Goal: Check status: Check status

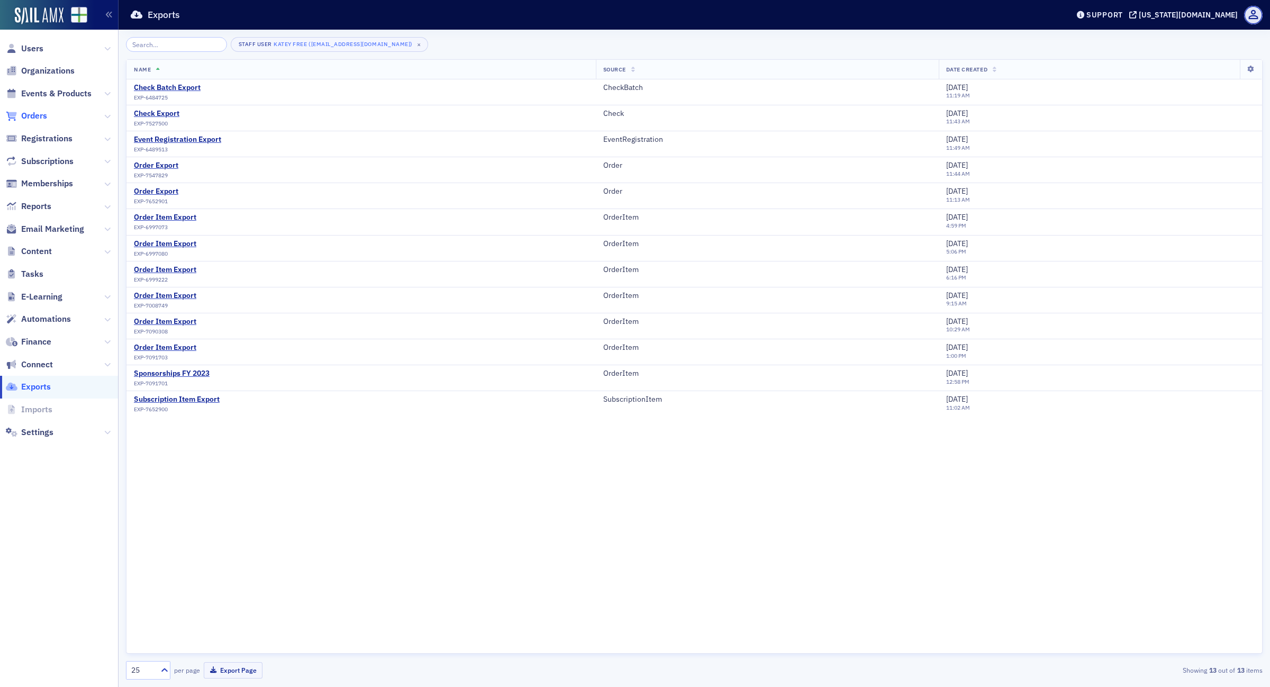
click at [41, 119] on span "Orders" at bounding box center [34, 116] width 26 height 12
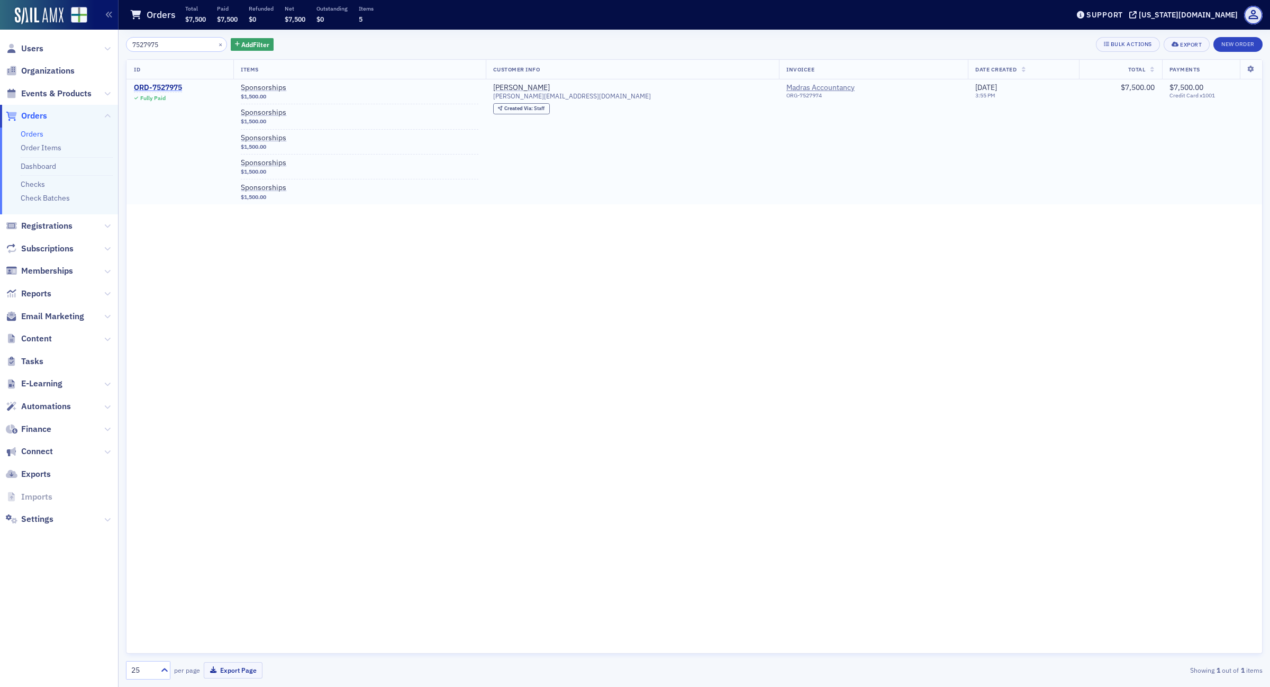
type input "7527975"
click at [160, 86] on div "ORD-7527975" at bounding box center [158, 88] width 48 height 10
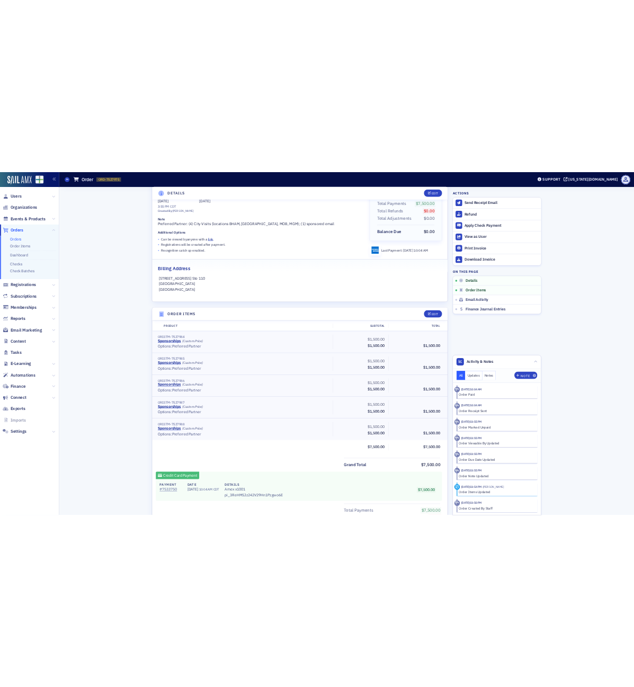
scroll to position [199, 0]
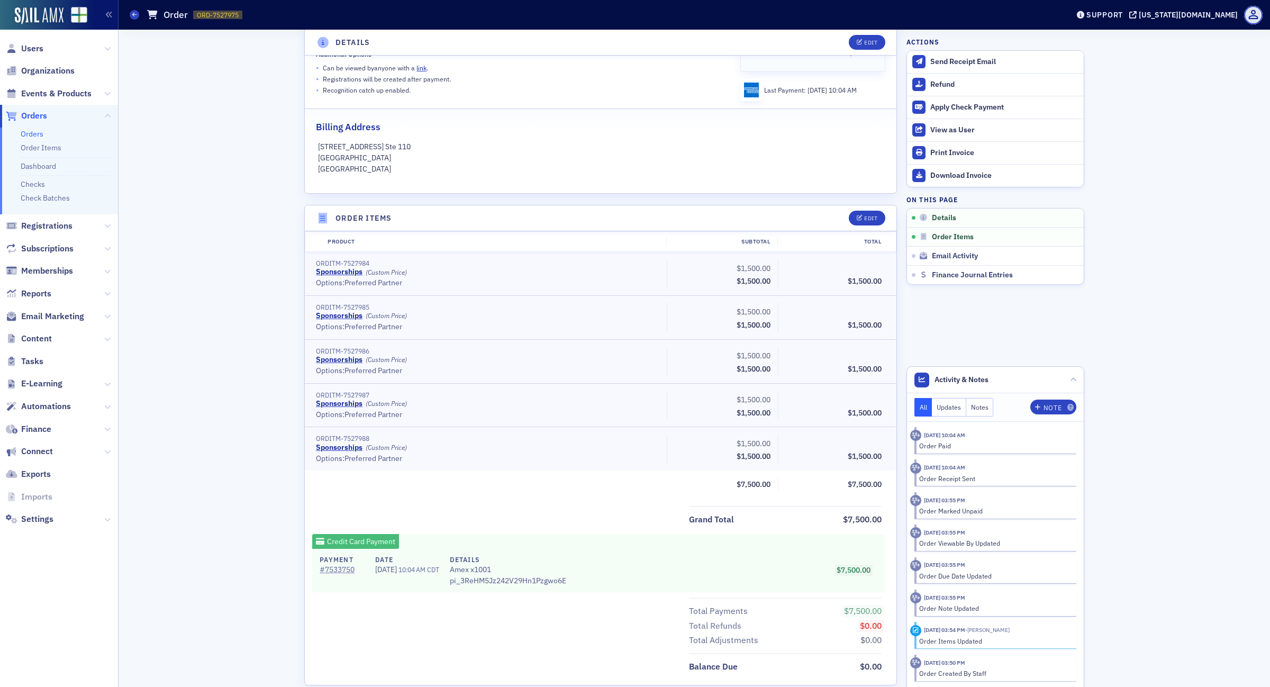
drag, startPoint x: 213, startPoint y: 375, endPoint x: 209, endPoint y: 388, distance: 13.7
click at [213, 382] on div "Details Edit Fully Paid Customer [PERSON_NAME] Invoicee Madras Accountancy Date…" at bounding box center [694, 363] width 1137 height 1065
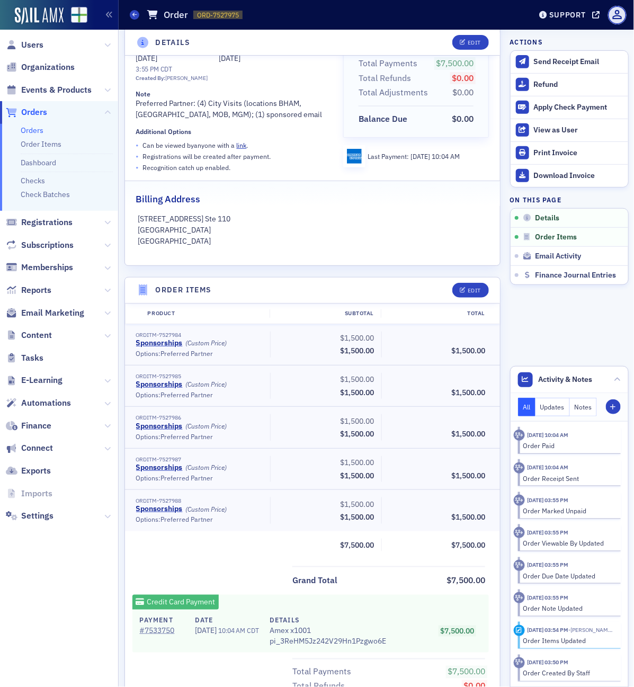
scroll to position [0, 0]
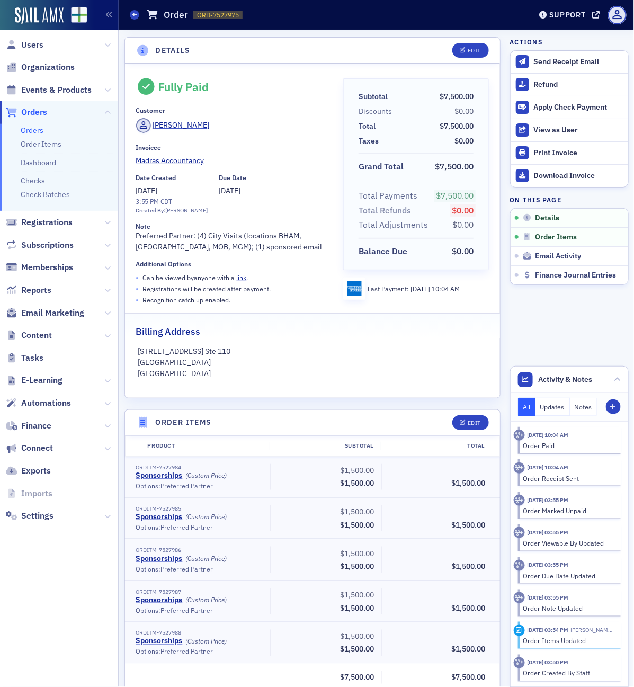
click at [136, 5] on div "Orders Order ORD-7527975 7527975" at bounding box center [322, 15] width 385 height 20
click at [136, 14] on icon at bounding box center [134, 14] width 4 height 5
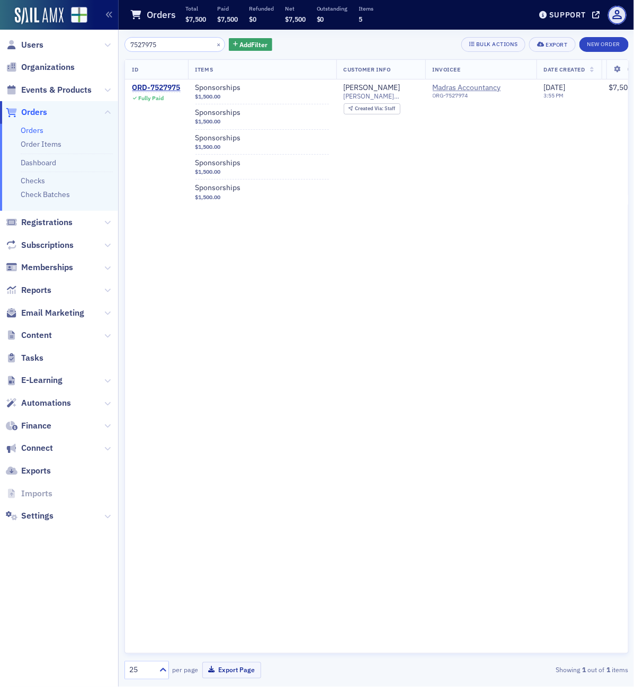
drag, startPoint x: 167, startPoint y: 44, endPoint x: -194, endPoint y: 24, distance: 362.1
click at [0, 24] on html "Users Organizations Events & Products Orders Orders Order Items Dashboard Check…" at bounding box center [317, 343] width 634 height 687
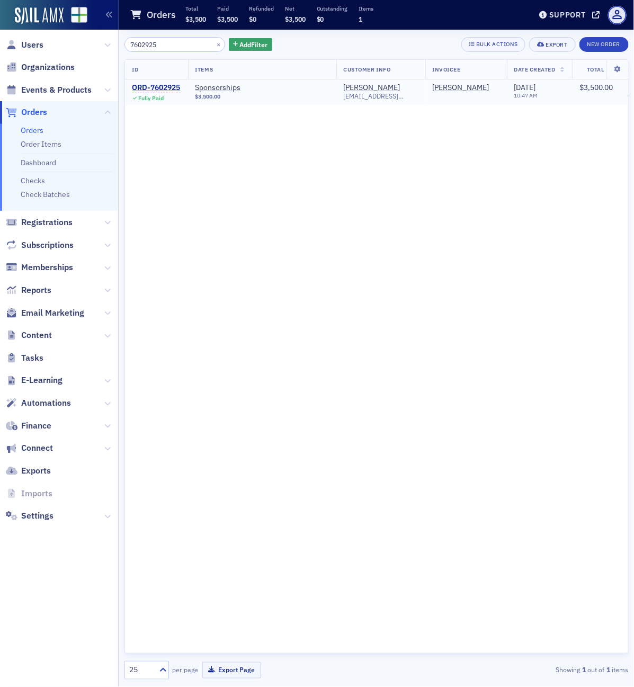
type input "7602925"
click at [165, 91] on div "ORD-7602925" at bounding box center [156, 88] width 48 height 10
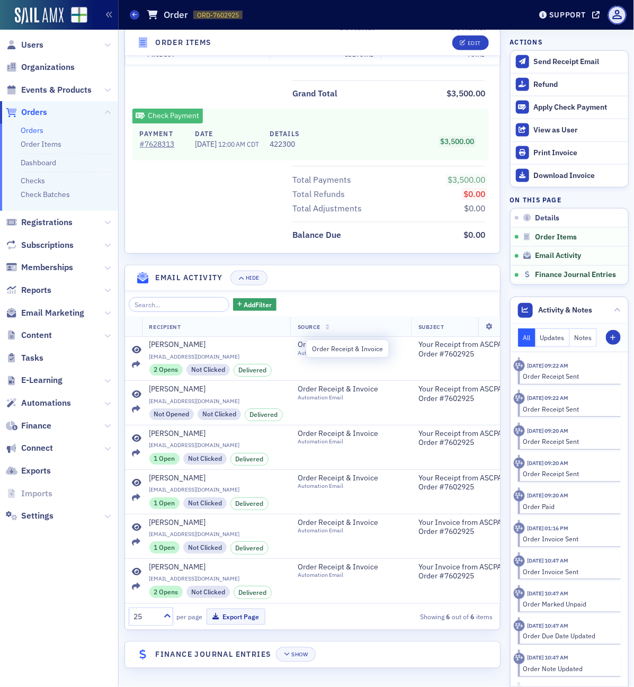
scroll to position [2, 0]
click at [132, 12] on icon at bounding box center [134, 14] width 4 height 5
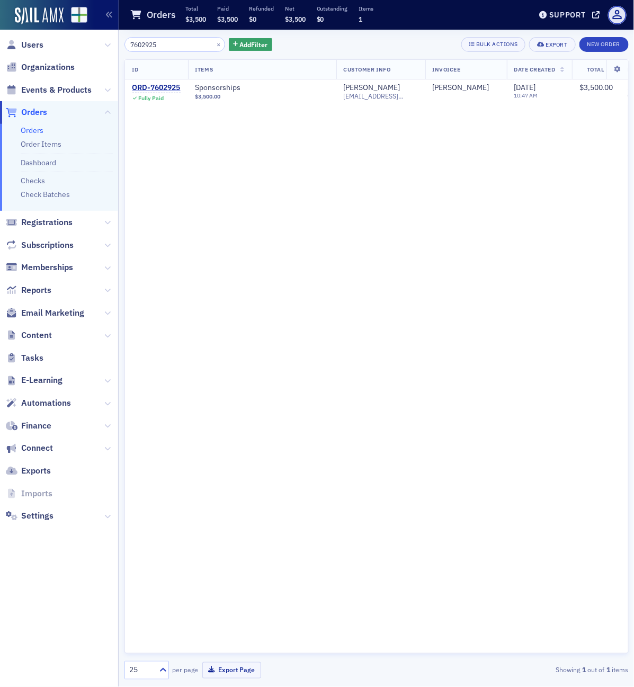
drag, startPoint x: 174, startPoint y: 47, endPoint x: 62, endPoint y: 49, distance: 111.7
click at [62, 49] on div "Users Organizations Events & Products Orders Orders Order Items Dashboard Check…" at bounding box center [317, 343] width 634 height 687
type input "7636063"
click at [167, 87] on div "ORD-7636063" at bounding box center [156, 88] width 48 height 10
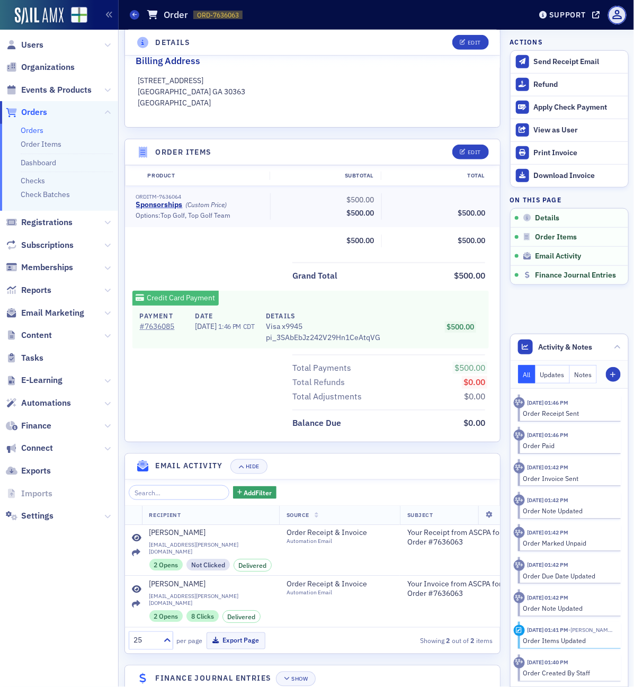
scroll to position [284, 0]
